Goal: Information Seeking & Learning: Learn about a topic

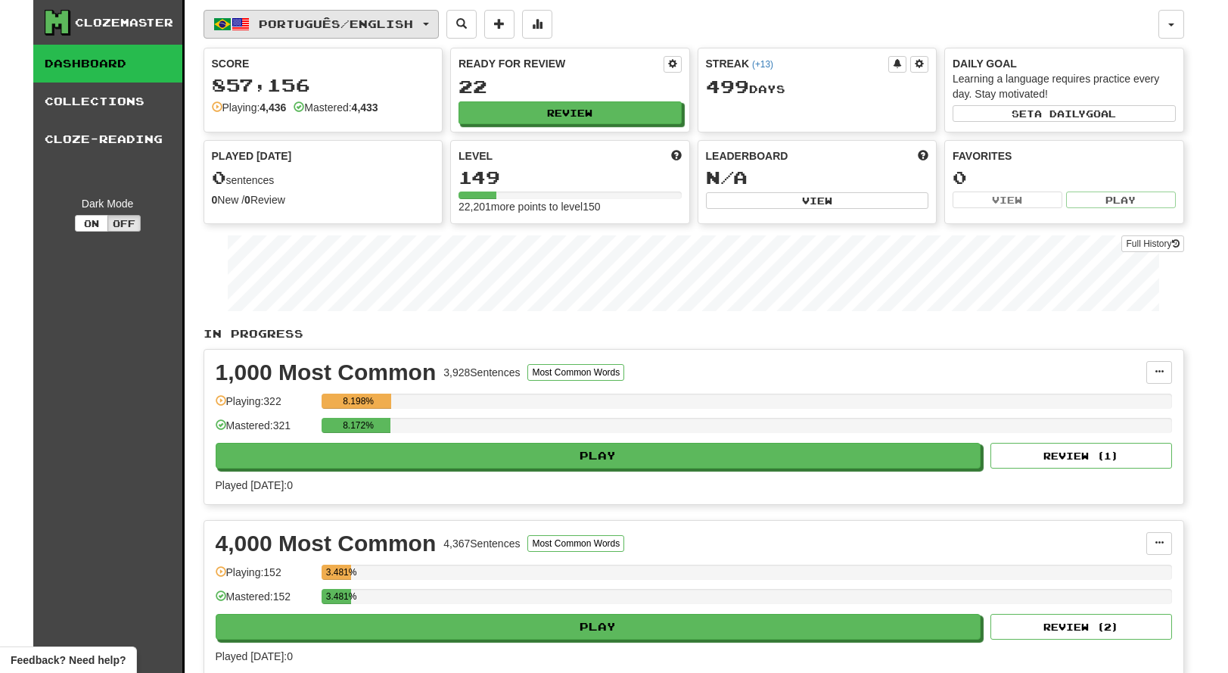
click at [413, 25] on span "Português / English" at bounding box center [336, 23] width 154 height 13
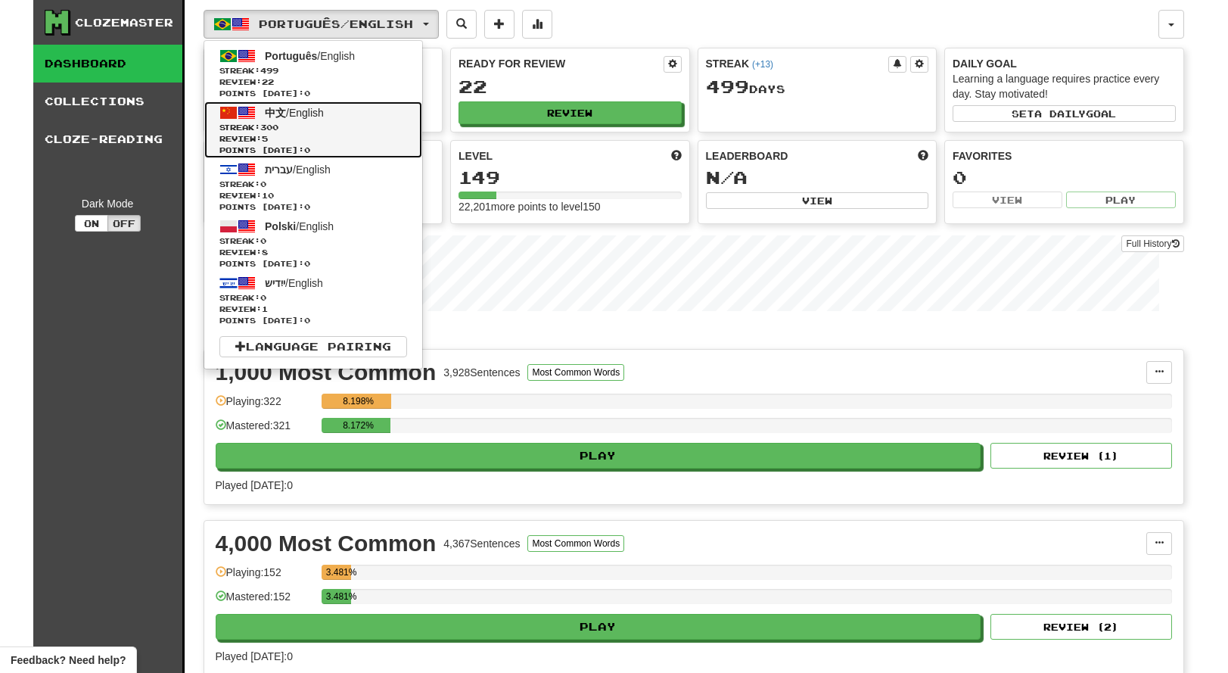
click at [370, 120] on link "中文 / English Streak: 300 Review: 5 Points [DATE]: 0" at bounding box center [313, 129] width 218 height 57
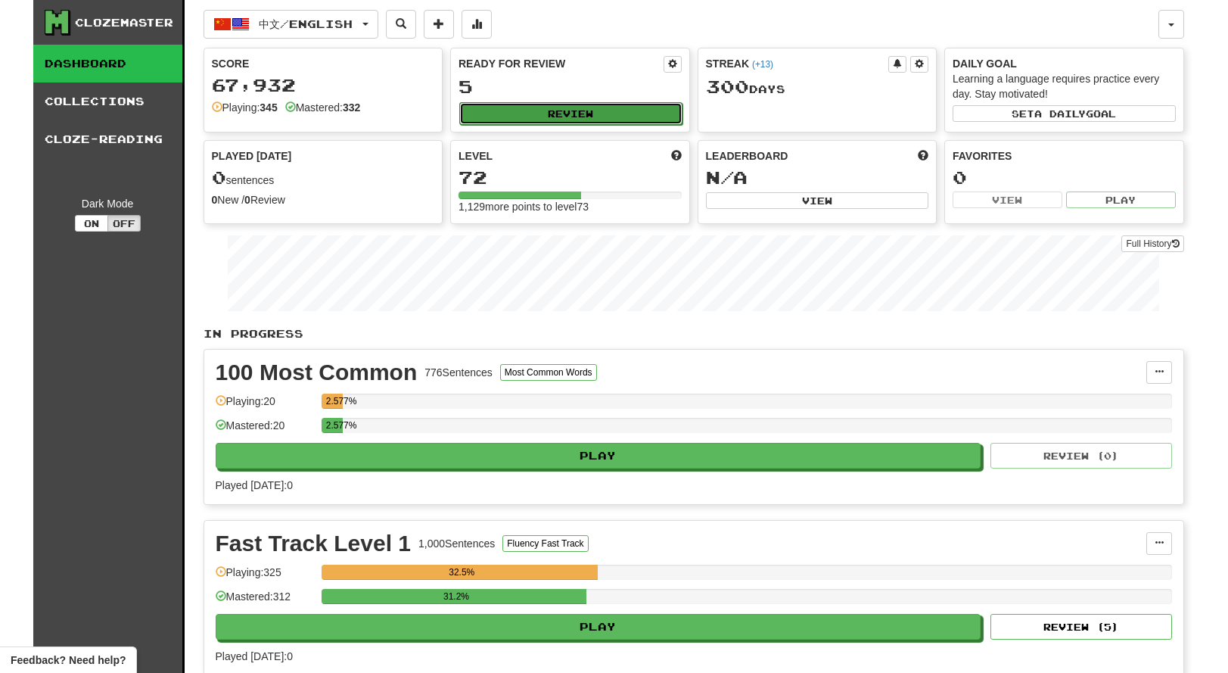
click at [642, 114] on button "Review" at bounding box center [570, 113] width 223 height 23
select select "***"
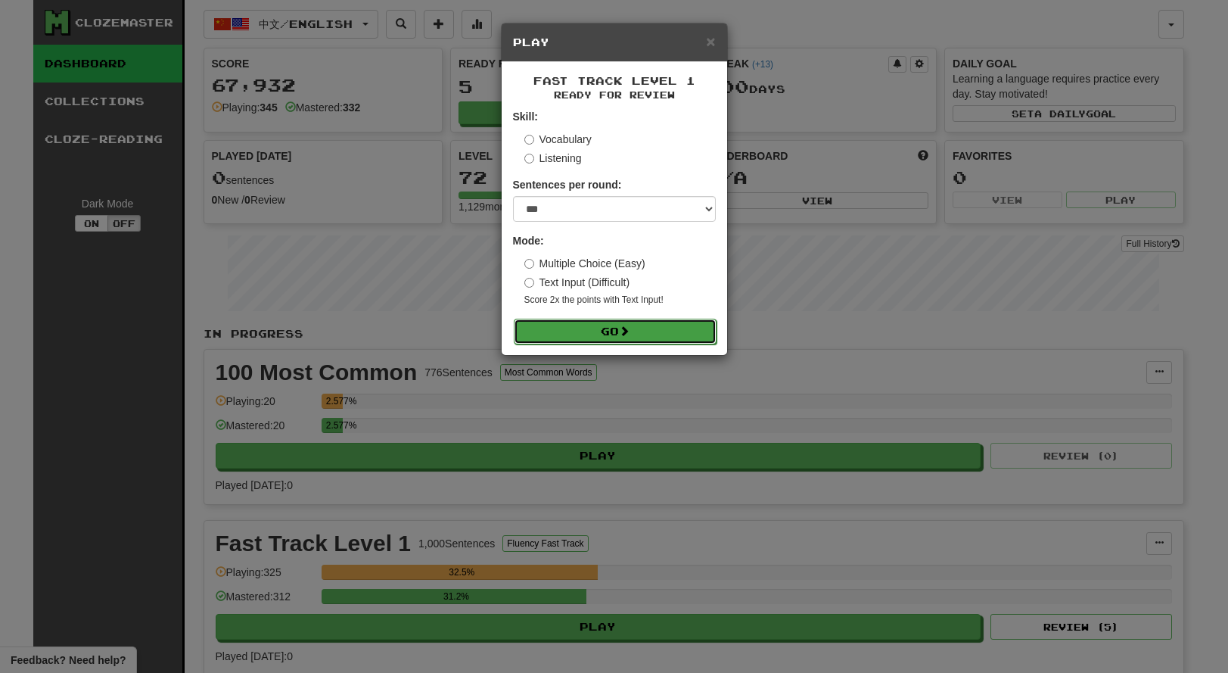
click at [651, 327] on button "Go" at bounding box center [615, 332] width 203 height 26
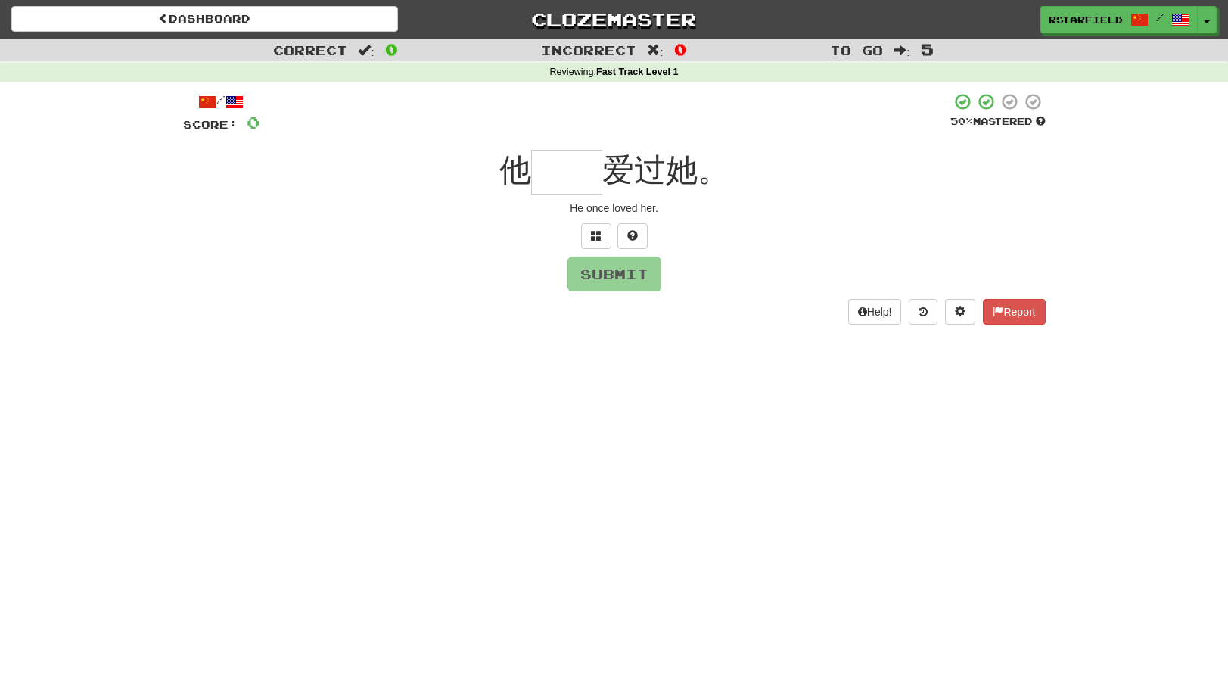
click at [575, 172] on input "text" at bounding box center [566, 172] width 71 height 45
type input "**"
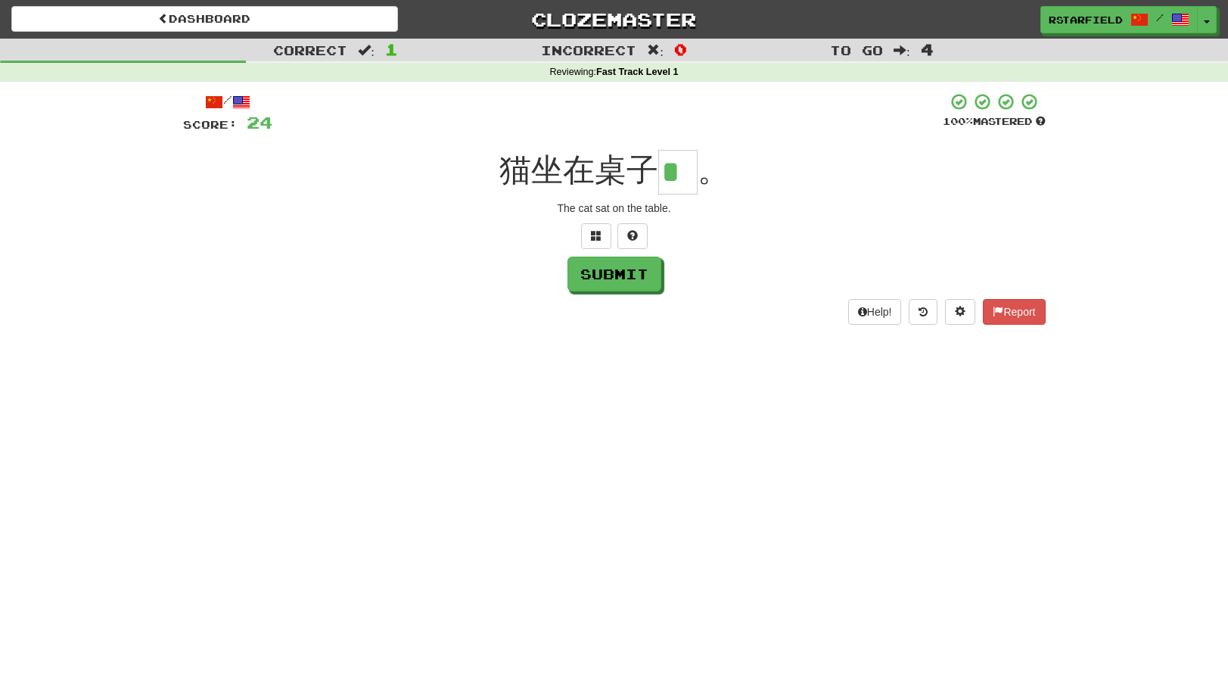
type input "*"
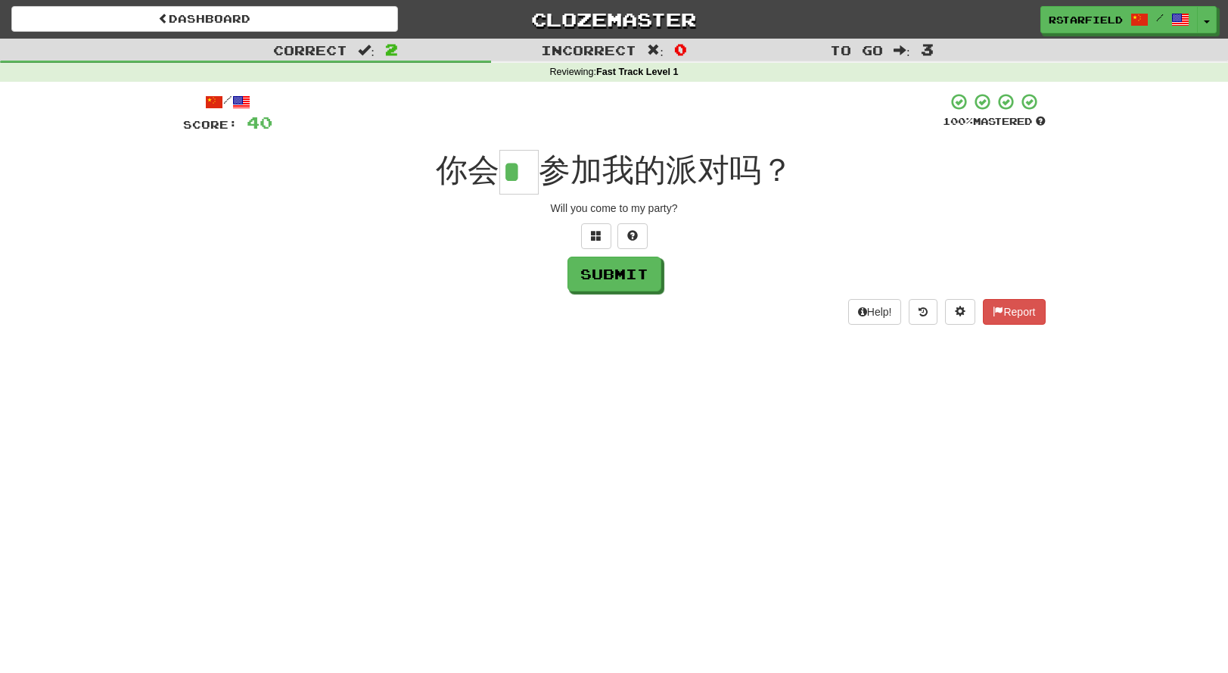
type input "*"
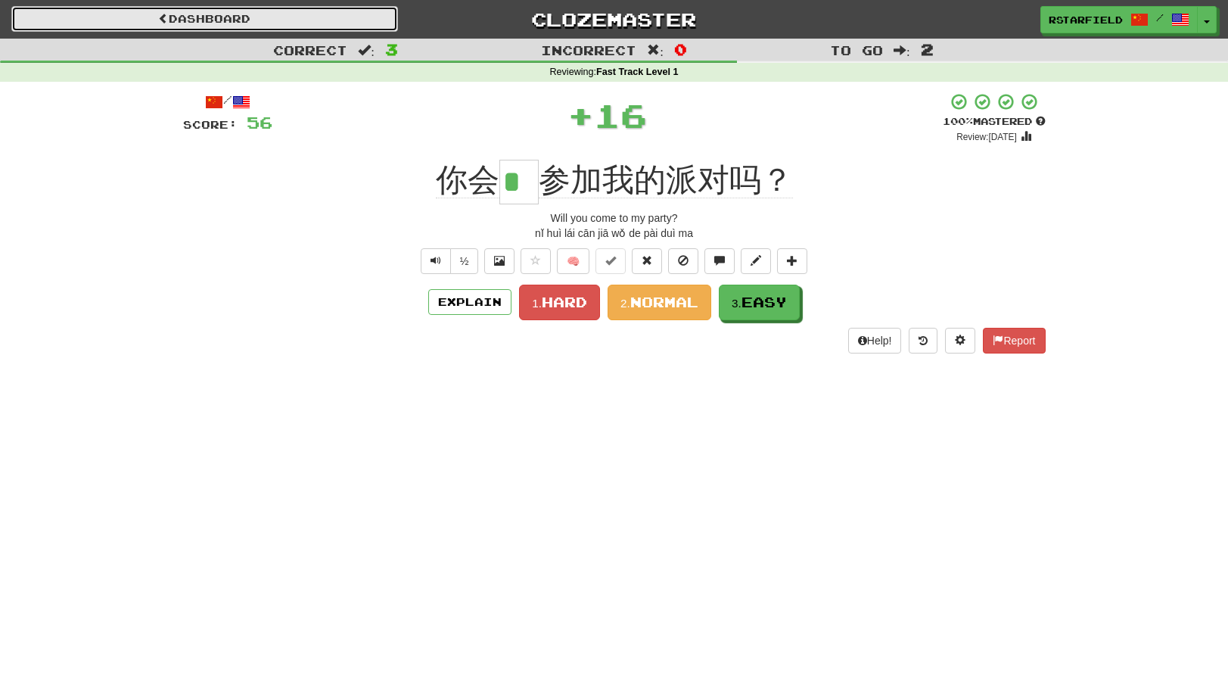
click at [339, 28] on link "Dashboard" at bounding box center [204, 19] width 387 height 26
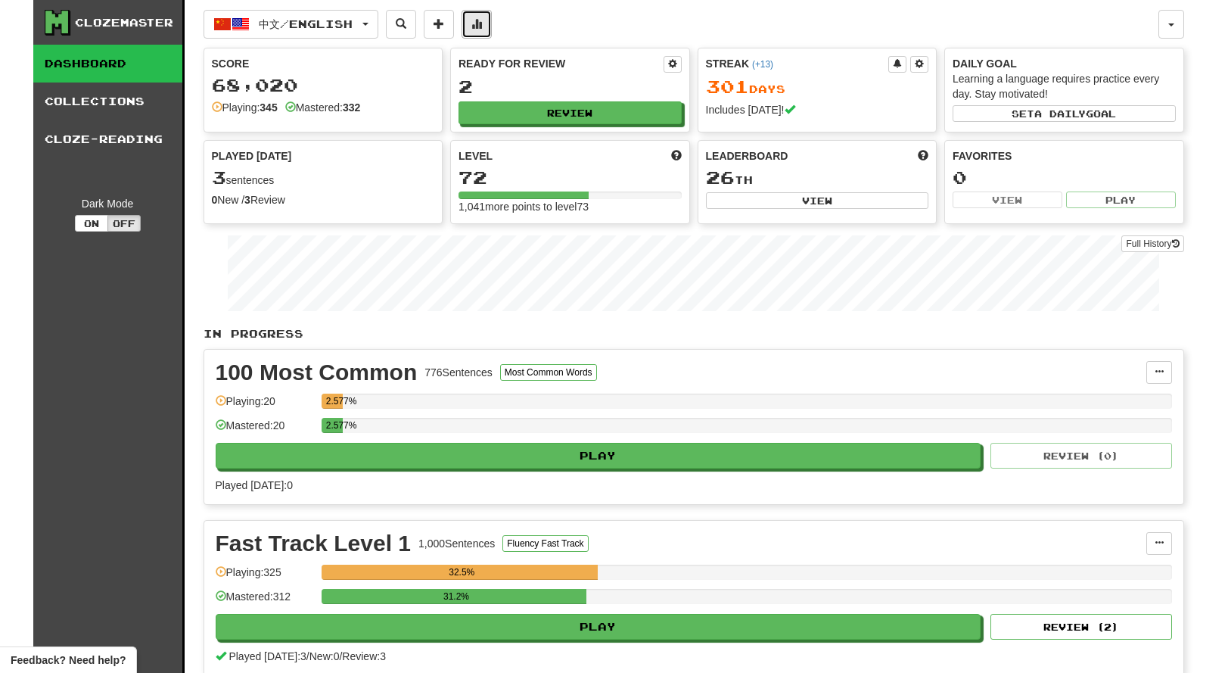
click at [492, 28] on button at bounding box center [477, 24] width 30 height 29
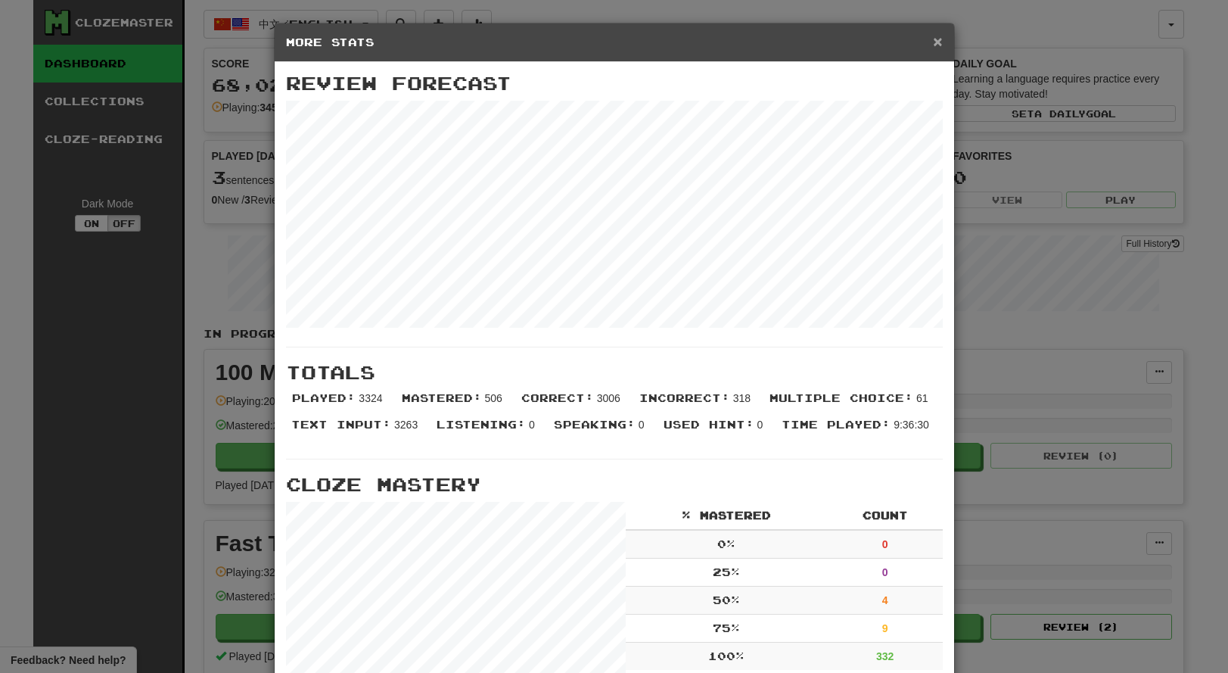
click at [937, 43] on span "×" at bounding box center [937, 41] width 9 height 17
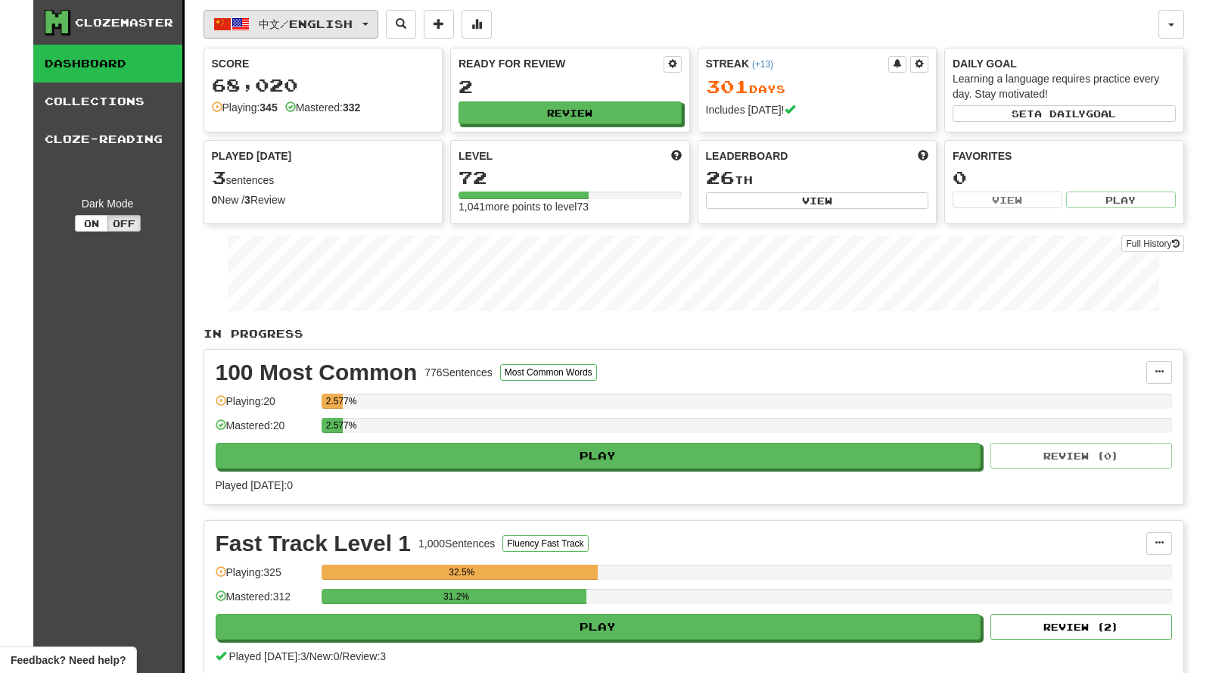
click at [360, 33] on button "中文 / English" at bounding box center [291, 24] width 175 height 29
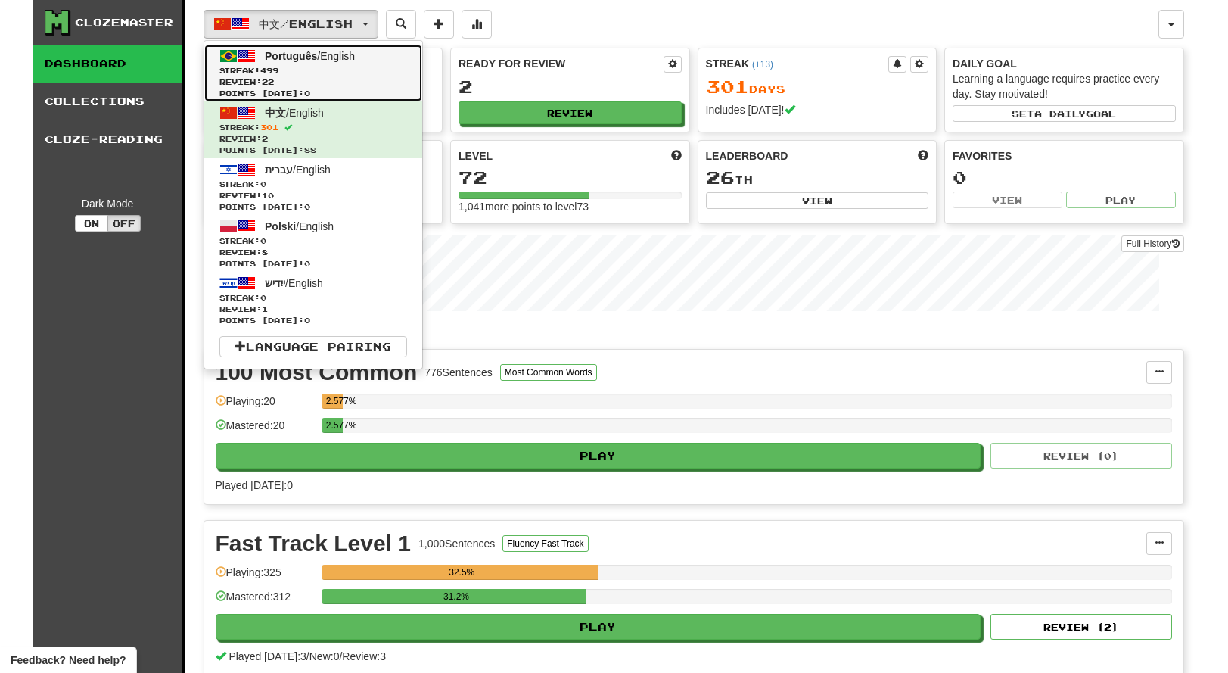
click at [352, 61] on span "Português / English" at bounding box center [310, 56] width 90 height 12
